Goal: Information Seeking & Learning: Learn about a topic

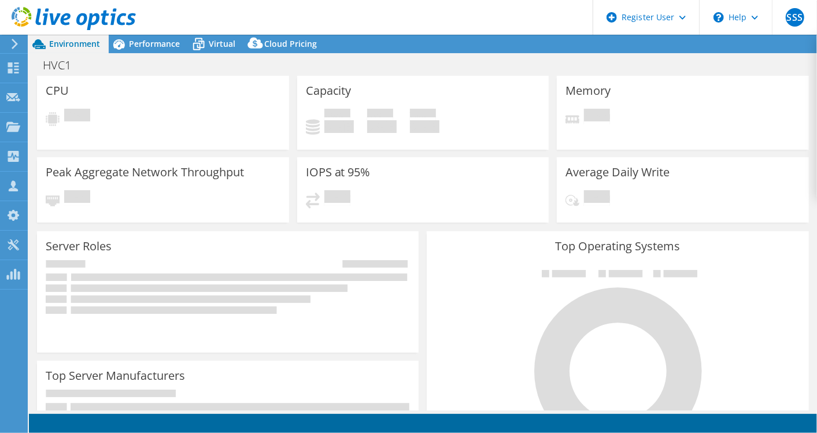
select select "USD"
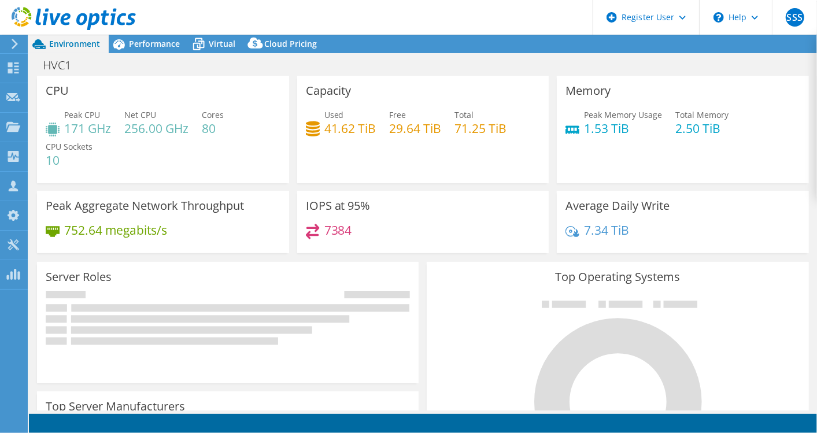
select select "[GEOGRAPHIC_DATA]"
select select "AUD"
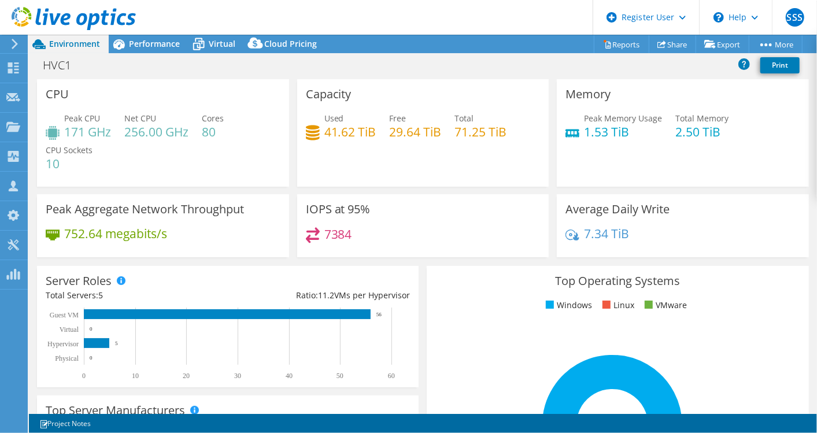
click at [294, 189] on div "Capacity Used 41.62 TiB Free 29.64 TiB Total 71.25 TiB" at bounding box center [423, 136] width 260 height 115
click at [151, 42] on span "Performance" at bounding box center [154, 43] width 51 height 11
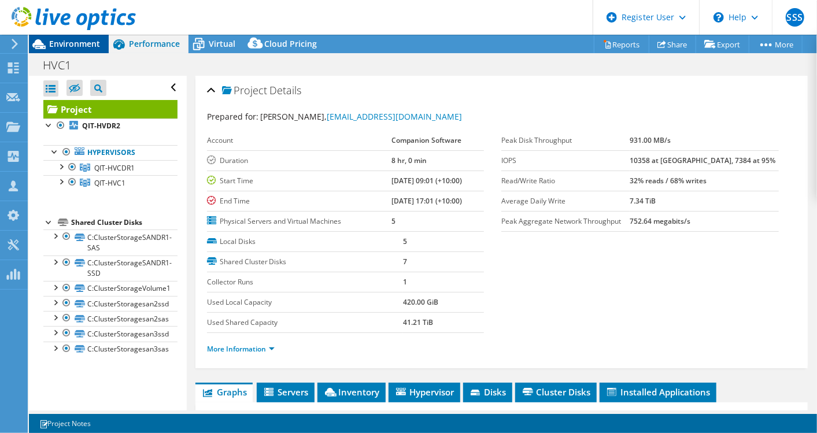
click at [75, 44] on span "Environment" at bounding box center [74, 43] width 51 height 11
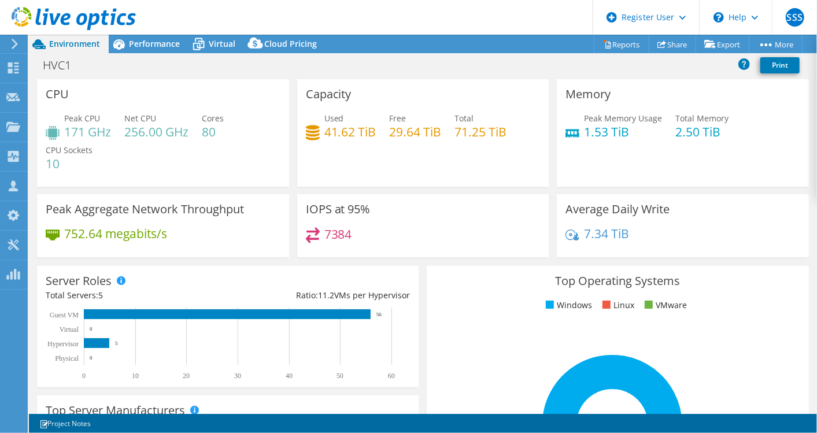
click at [286, 128] on div "CPU Peak CPU 171 GHz Net CPU 256.00 GHz Cores 80 CPU Sockets 10" at bounding box center [163, 133] width 260 height 108
click at [289, 134] on div "CPU Peak CPU 171 GHz Net CPU 256.00 GHz Cores 80 CPU Sockets 10" at bounding box center [163, 133] width 260 height 108
click at [275, 67] on div "HVC1 Print" at bounding box center [423, 64] width 788 height 21
click at [148, 49] on span "Performance" at bounding box center [154, 43] width 51 height 11
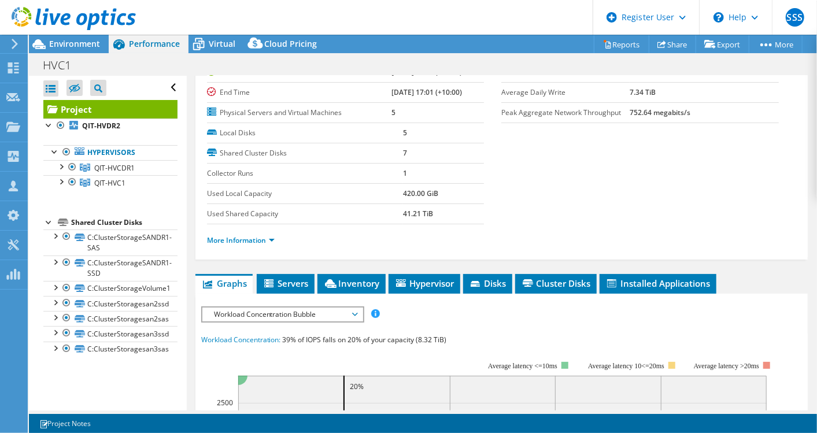
scroll to position [158, 0]
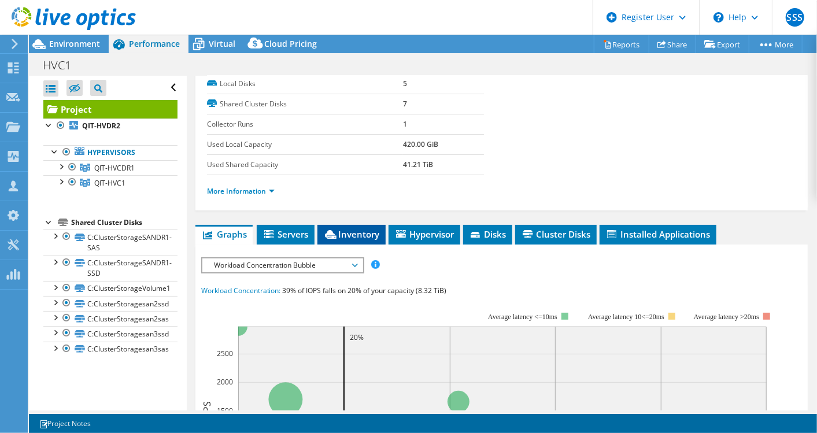
click at [356, 230] on span "Inventory" at bounding box center [351, 234] width 57 height 12
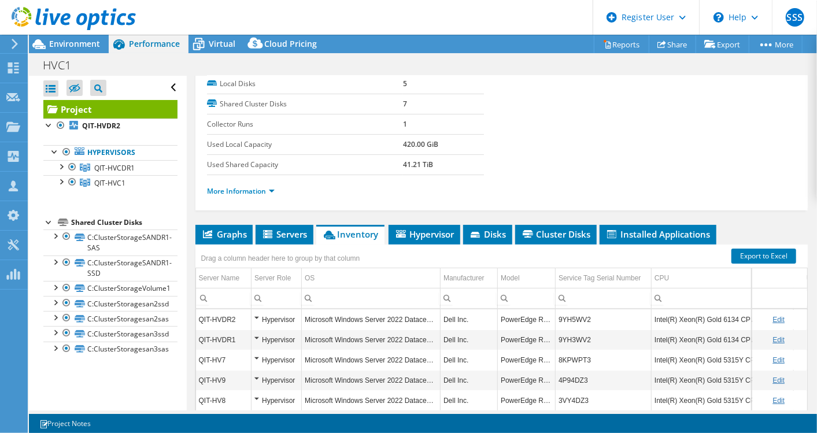
scroll to position [272, 0]
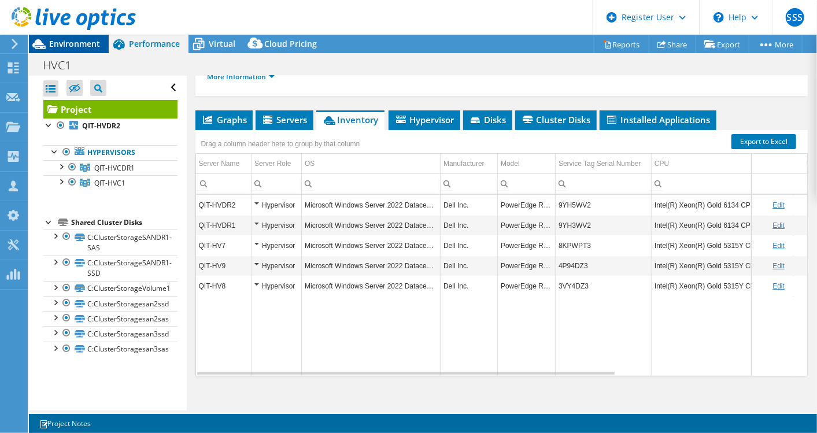
click at [62, 45] on span "Environment" at bounding box center [74, 43] width 51 height 11
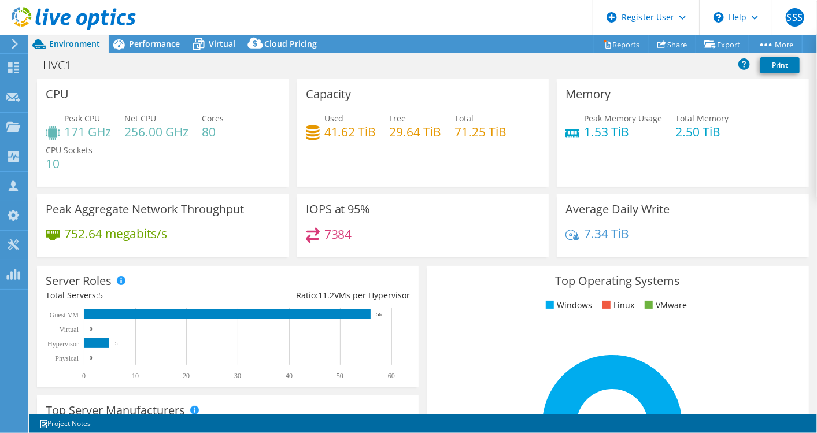
click at [522, 190] on div "Capacity Used 41.62 TiB Free 29.64 TiB Total 71.25 TiB" at bounding box center [423, 136] width 260 height 115
click at [160, 48] on span "Performance" at bounding box center [154, 43] width 51 height 11
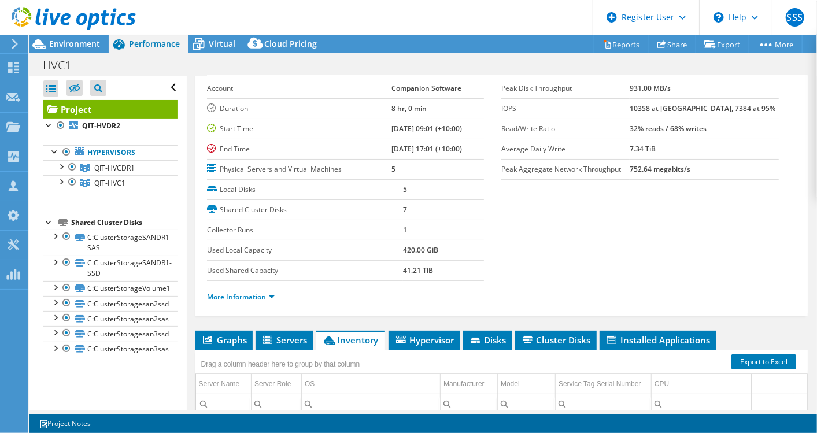
scroll to position [0, 0]
